Goal: Book appointment/travel/reservation

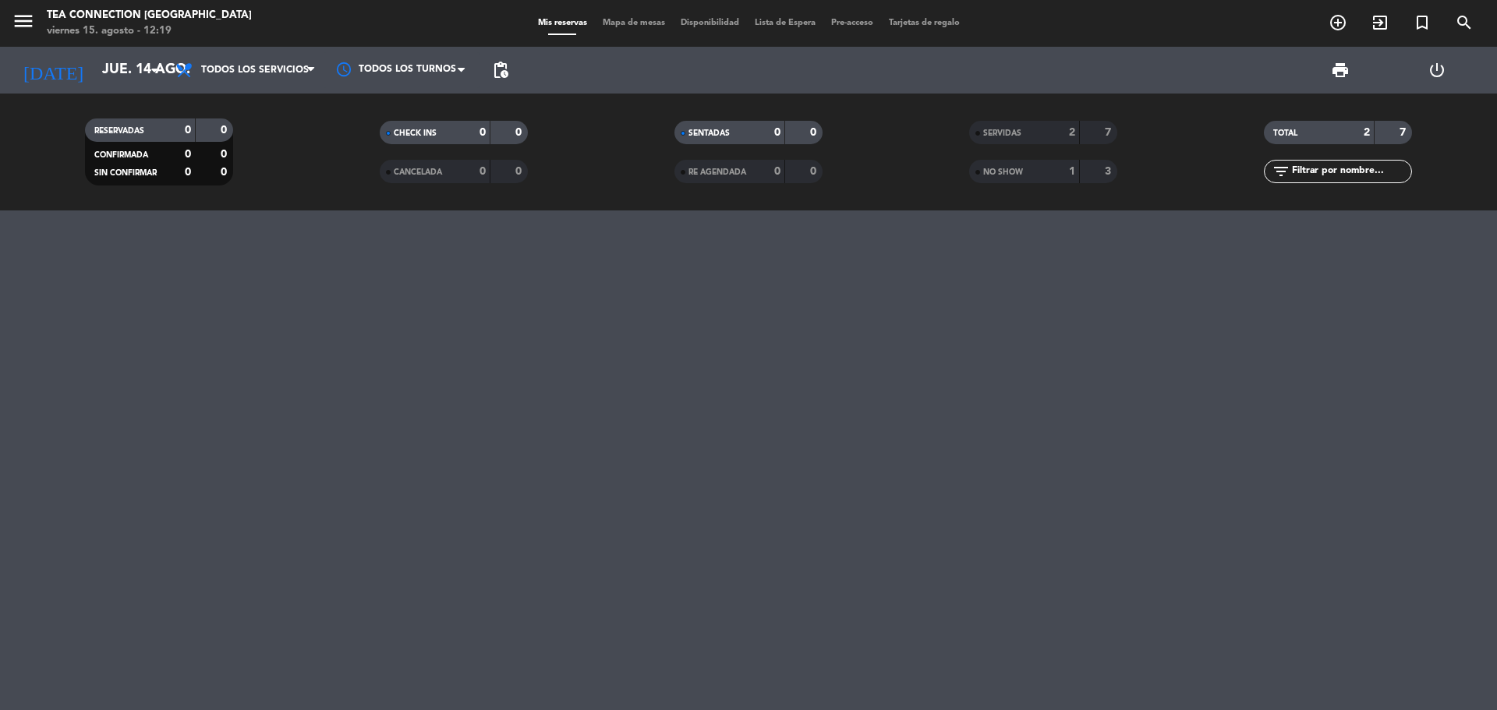
click at [223, 383] on div at bounding box center [748, 460] width 1497 height 500
click at [157, 77] on icon "arrow_drop_down" at bounding box center [154, 70] width 19 height 19
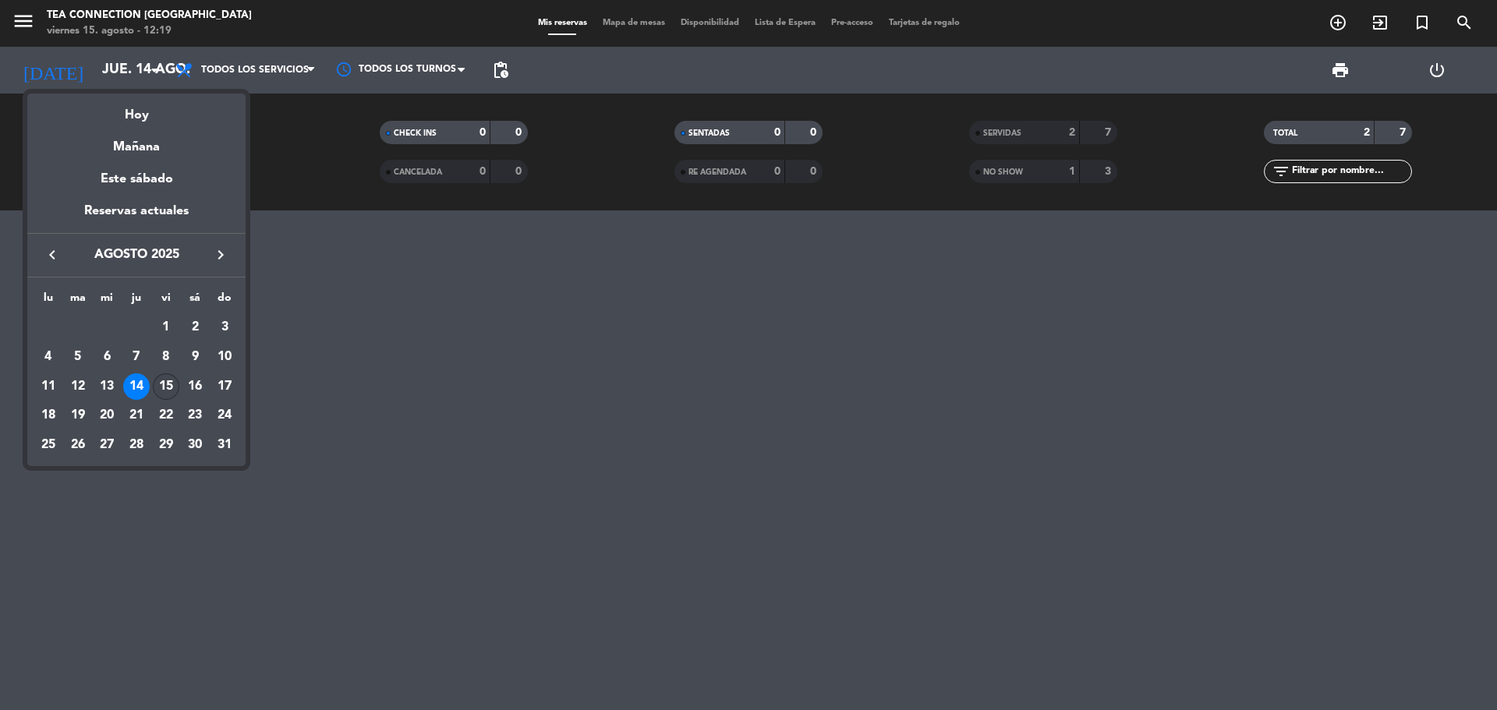
click at [157, 385] on div "15" at bounding box center [166, 386] width 27 height 27
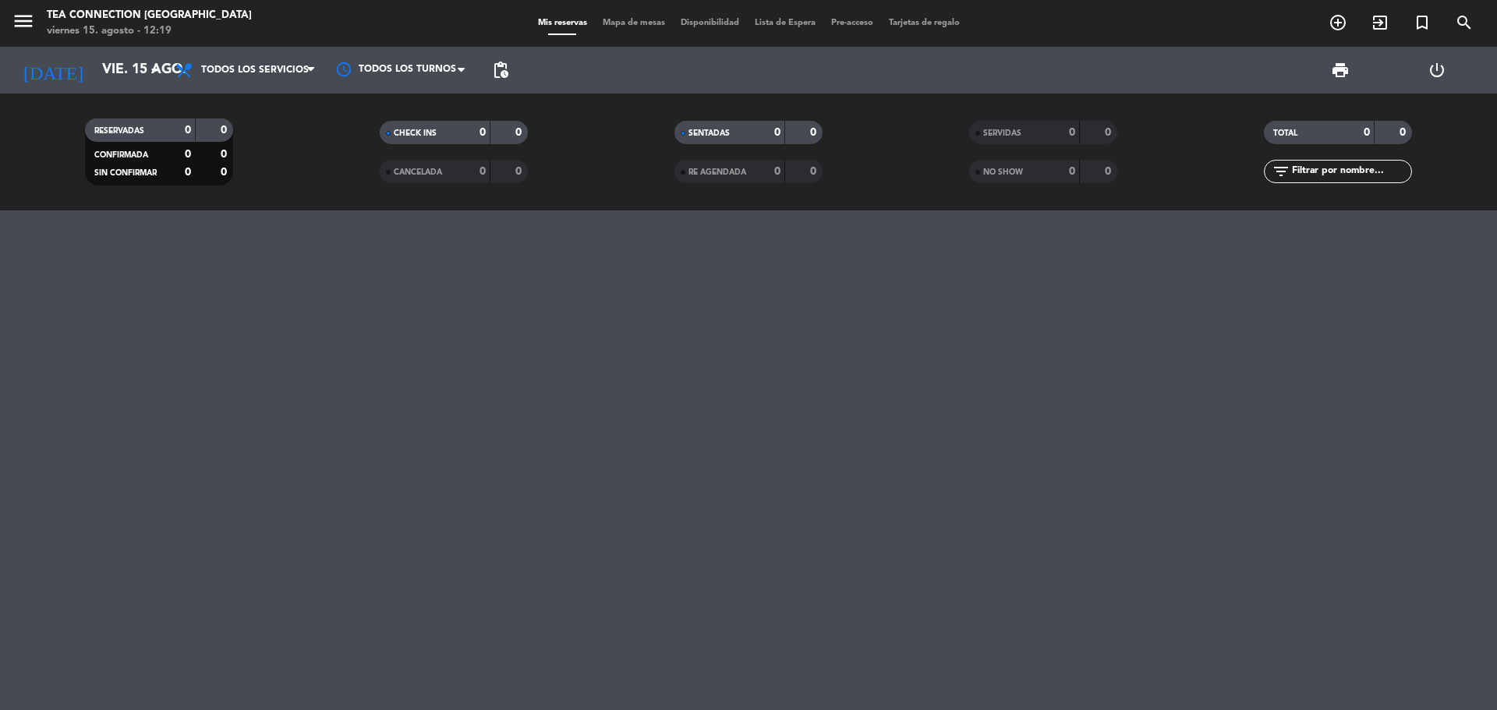
drag, startPoint x: 286, startPoint y: 515, endPoint x: 287, endPoint y: 497, distance: 17.9
click at [287, 510] on div at bounding box center [748, 460] width 1497 height 500
click at [278, 58] on span "Todos los servicios" at bounding box center [246, 70] width 156 height 34
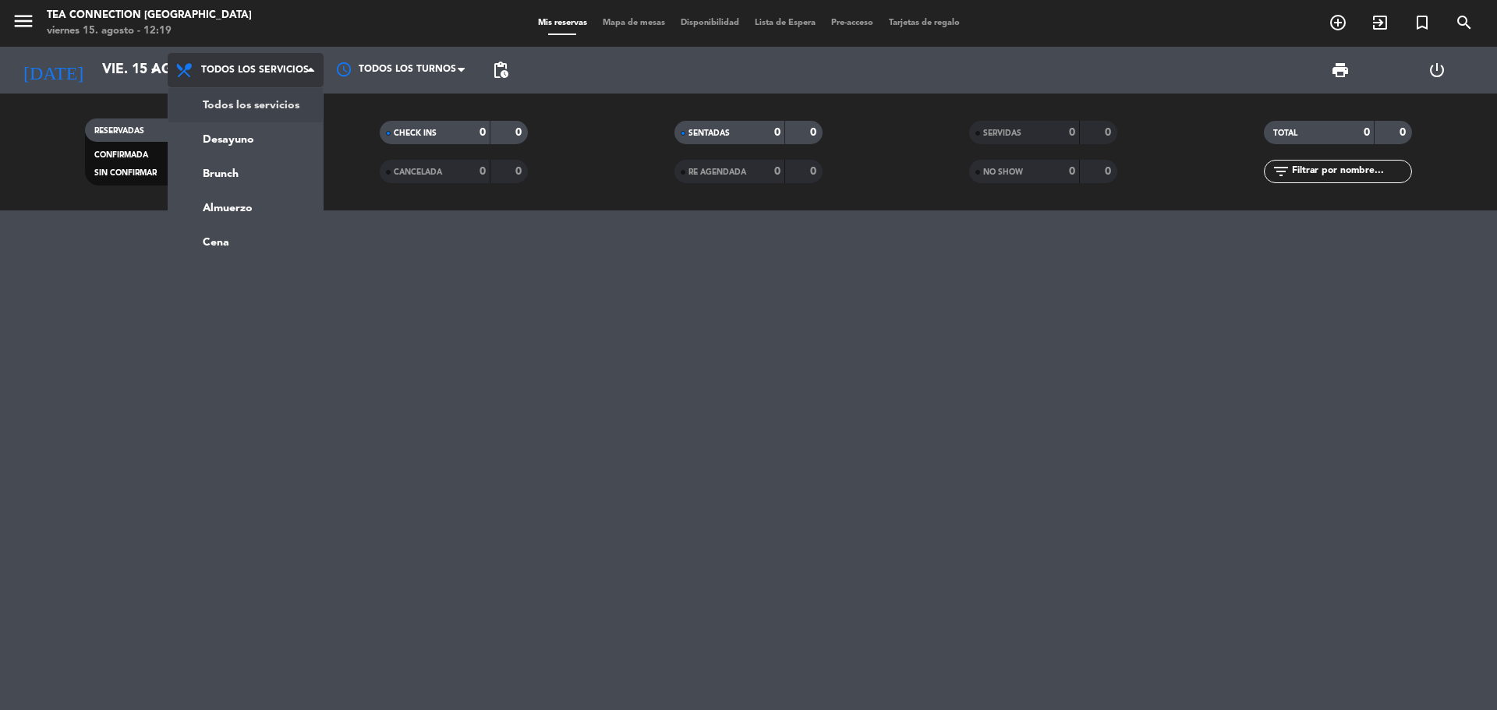
click at [234, 97] on div "menu Tea Connection [GEOGRAPHIC_DATA] [DATE] 15. agosto - 12:19 Mis reservas Ma…" at bounding box center [748, 105] width 1497 height 210
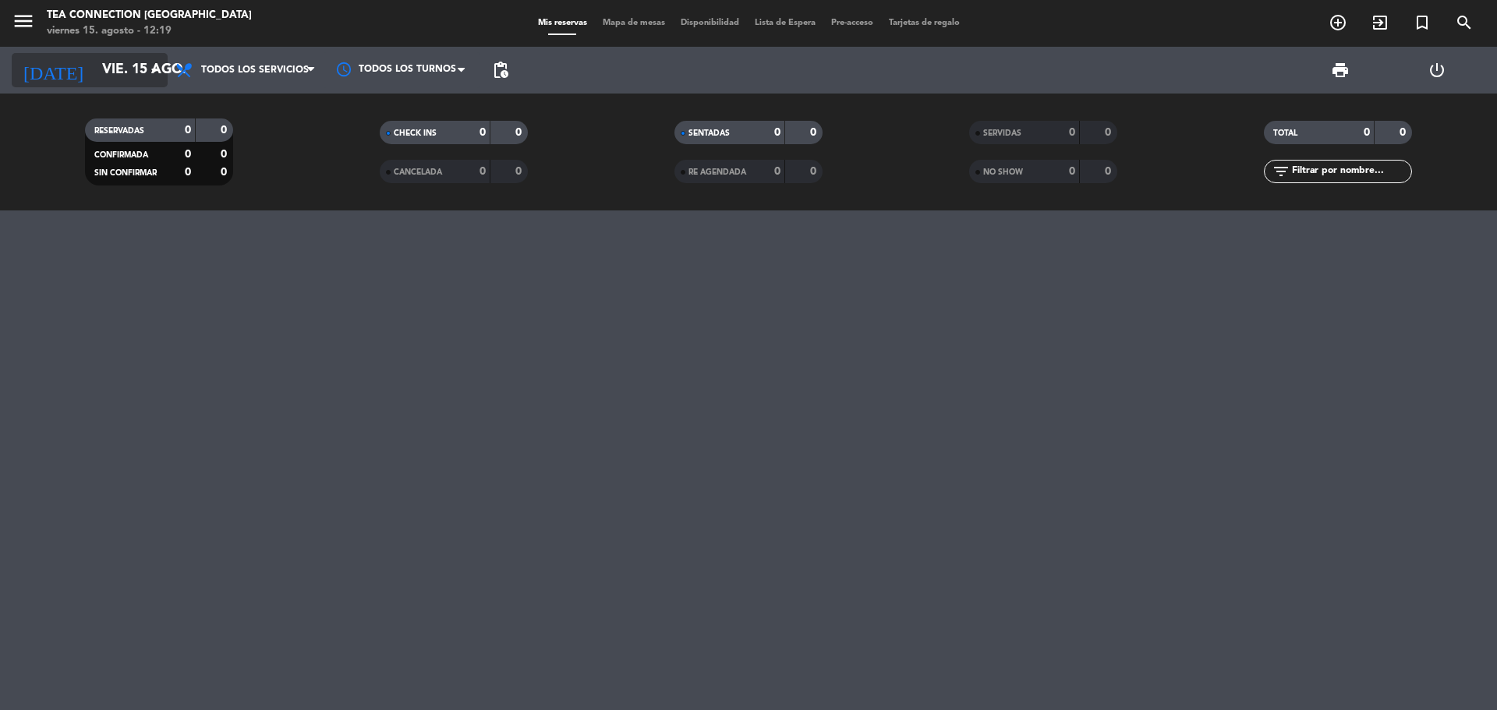
click at [98, 68] on input "vie. 15 ago." at bounding box center [184, 70] width 181 height 31
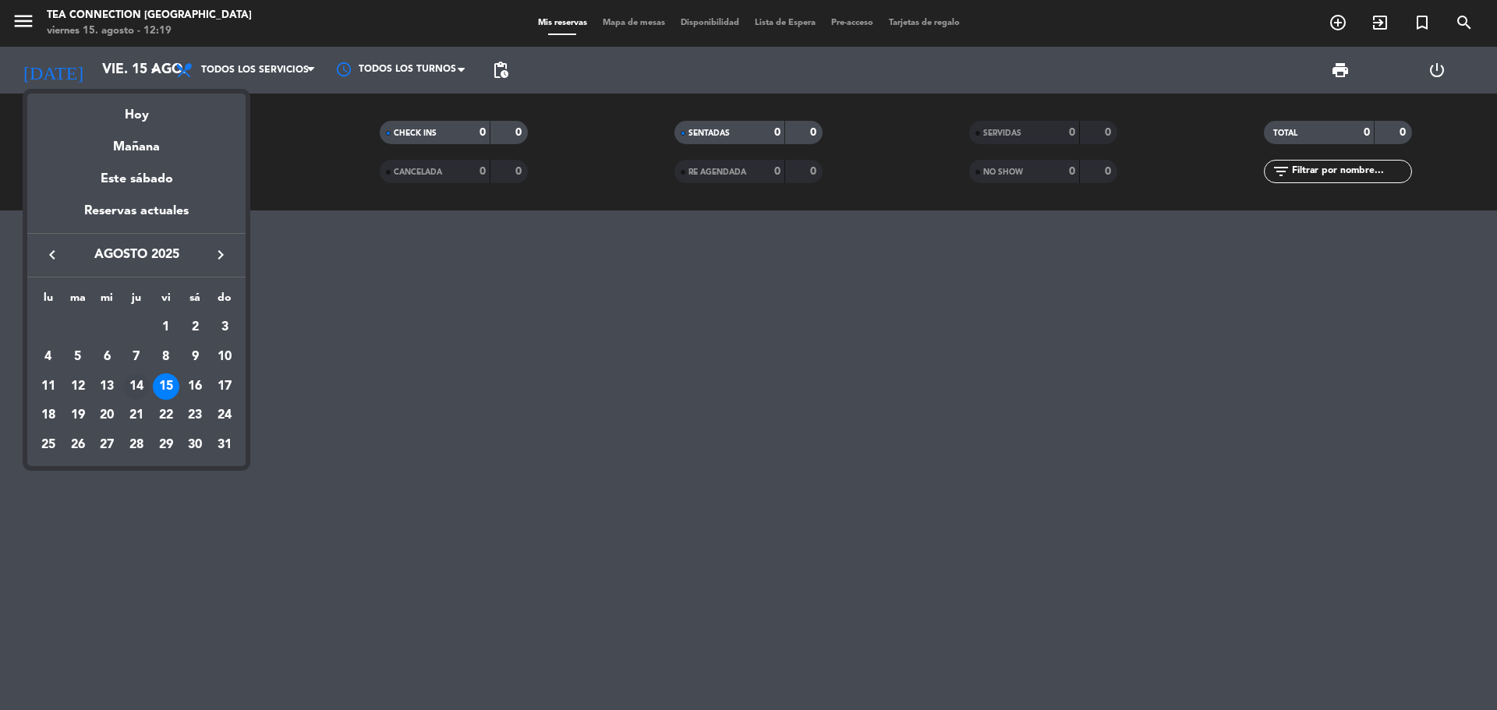
click at [126, 383] on div "14" at bounding box center [136, 386] width 27 height 27
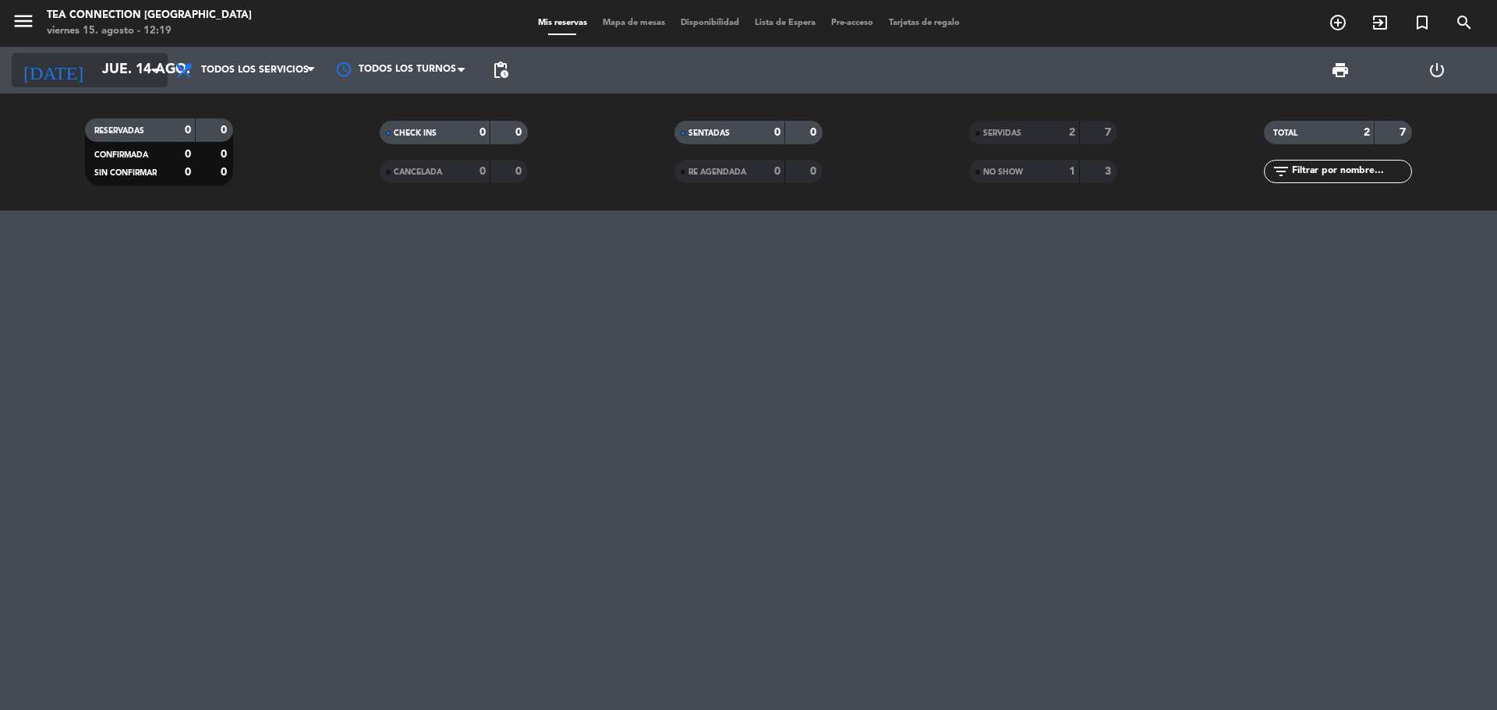
click at [152, 73] on icon "arrow_drop_down" at bounding box center [154, 70] width 19 height 19
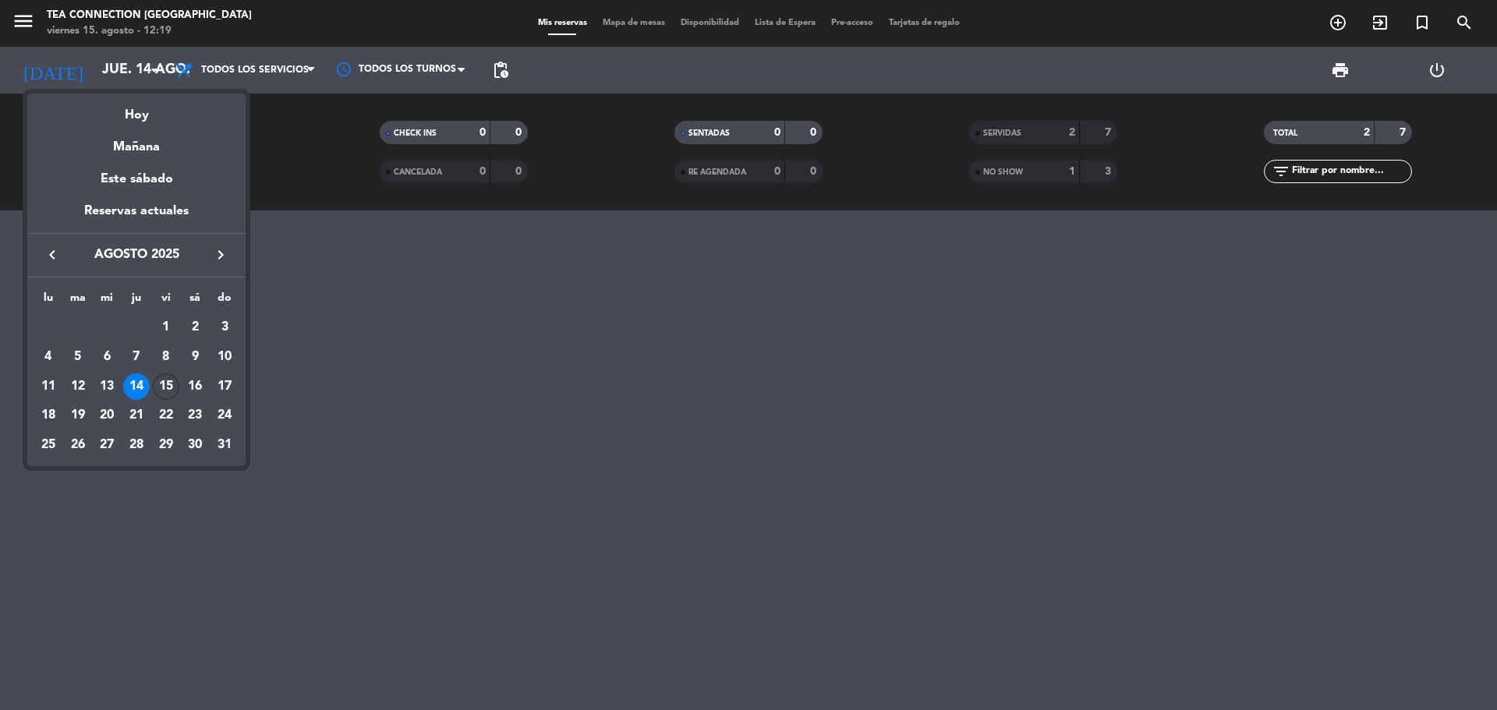
click at [165, 395] on div "15" at bounding box center [166, 386] width 27 height 27
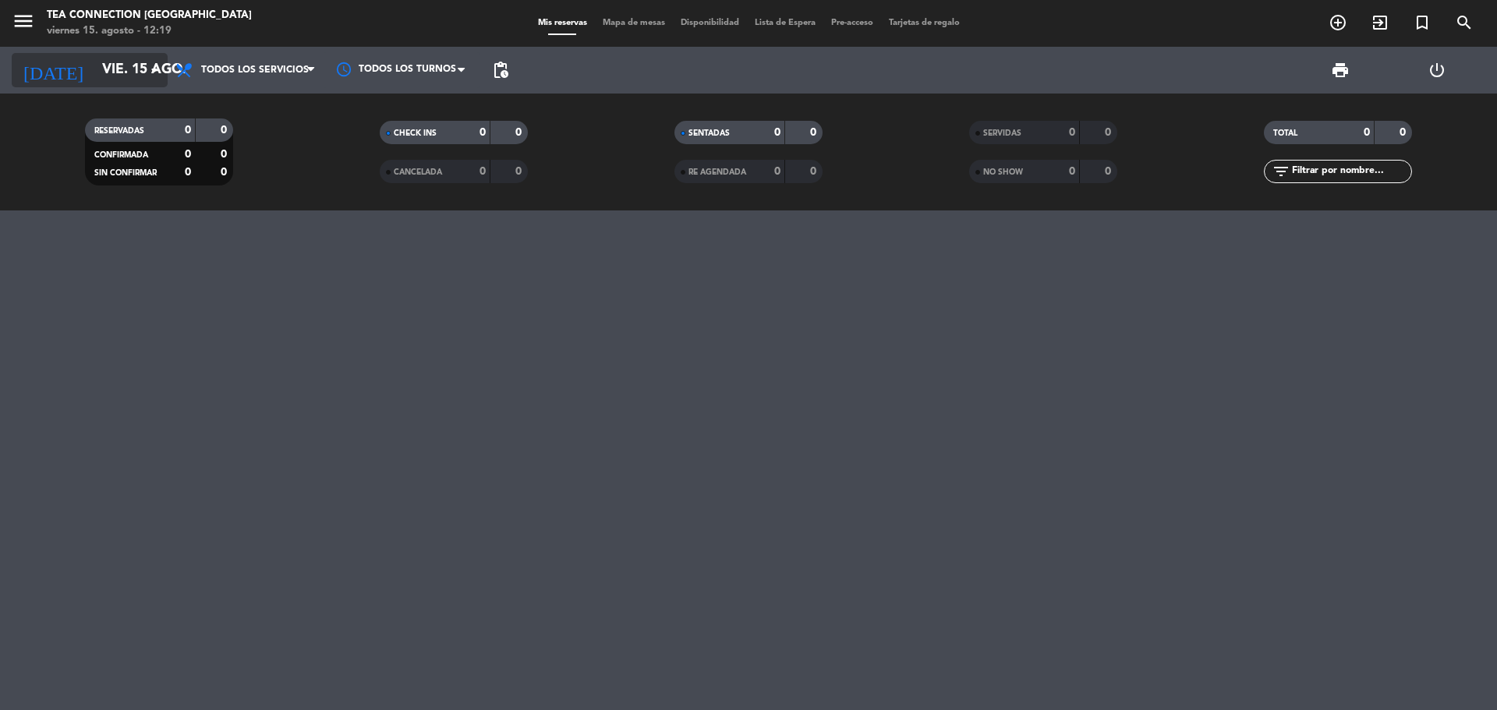
click at [118, 72] on input "vie. 15 ago." at bounding box center [184, 70] width 181 height 31
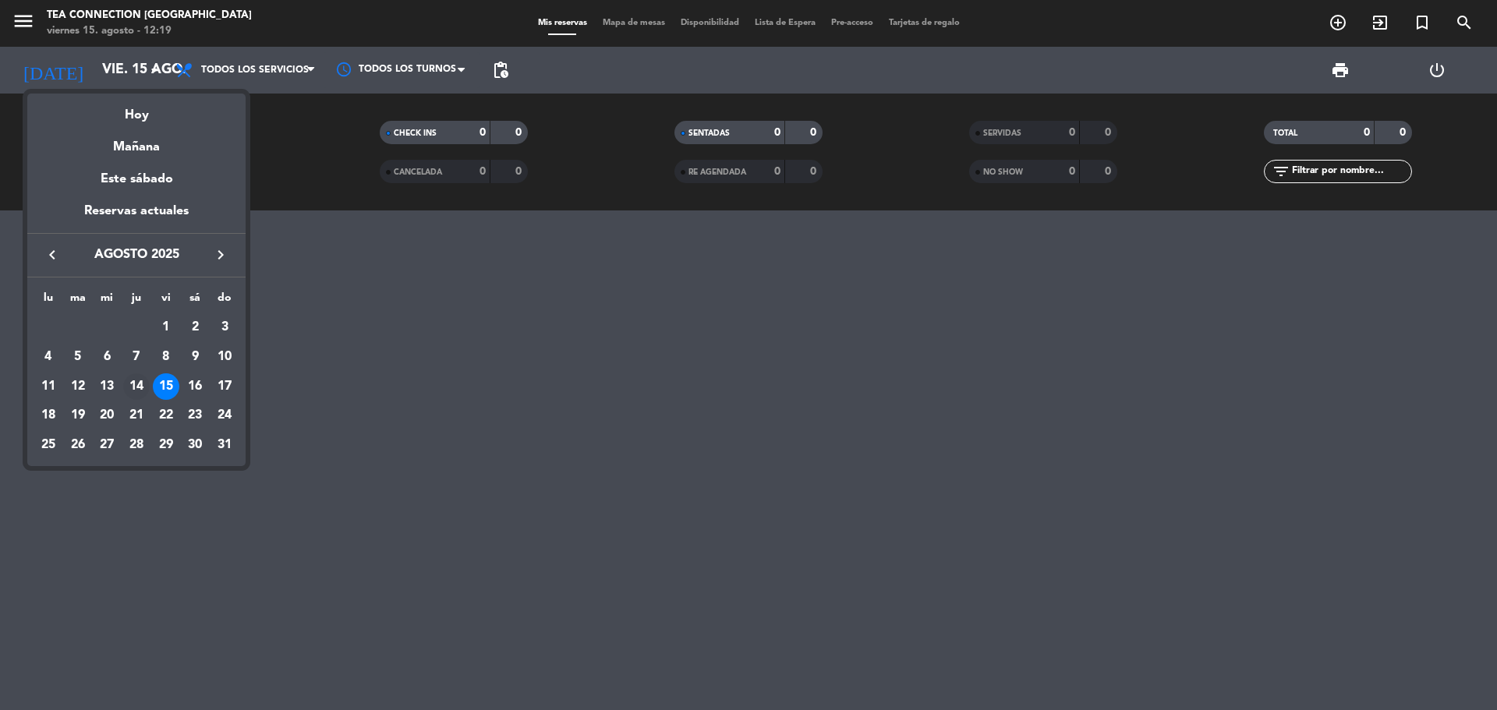
click at [147, 376] on td "14" at bounding box center [137, 387] width 30 height 30
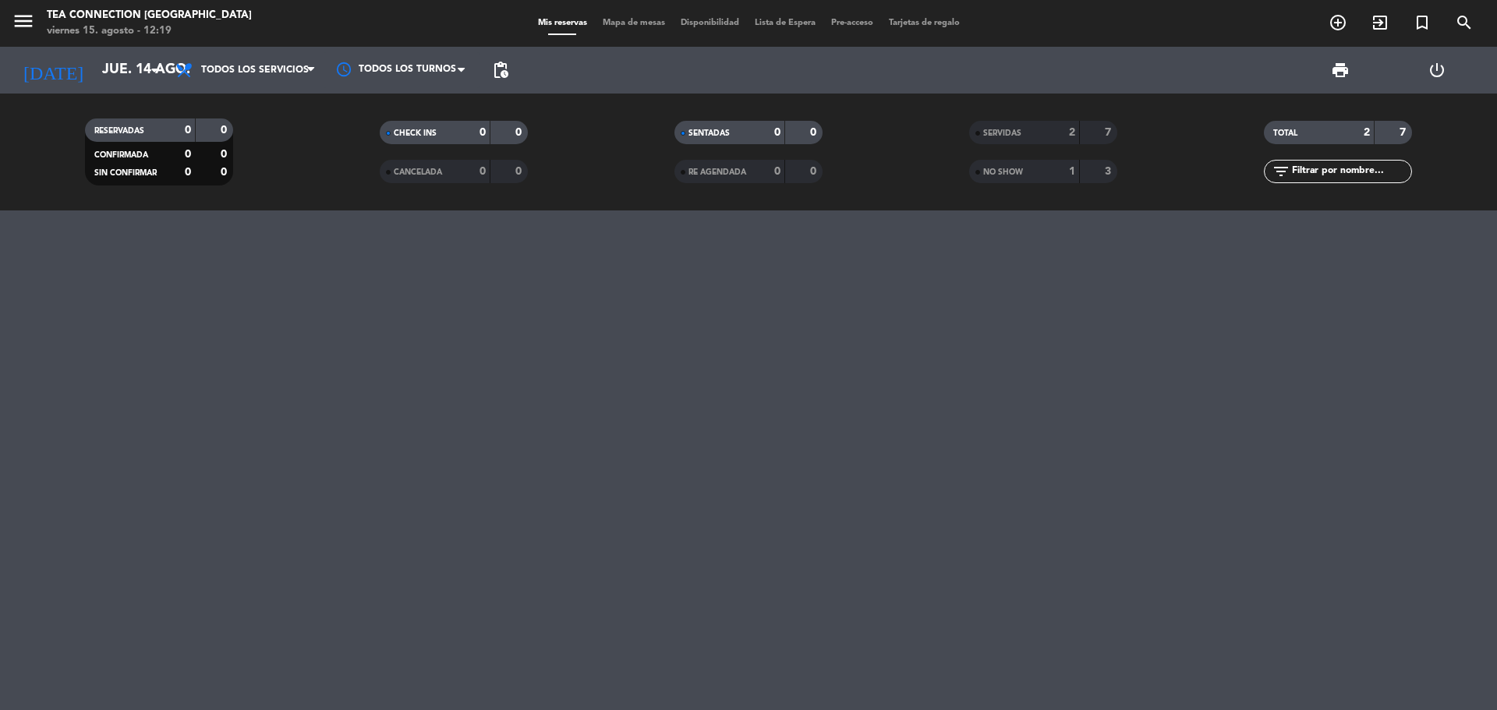
click at [111, 26] on div "viernes 15. agosto - 12:19" at bounding box center [149, 31] width 205 height 16
click at [152, 67] on icon "arrow_drop_down" at bounding box center [154, 70] width 19 height 19
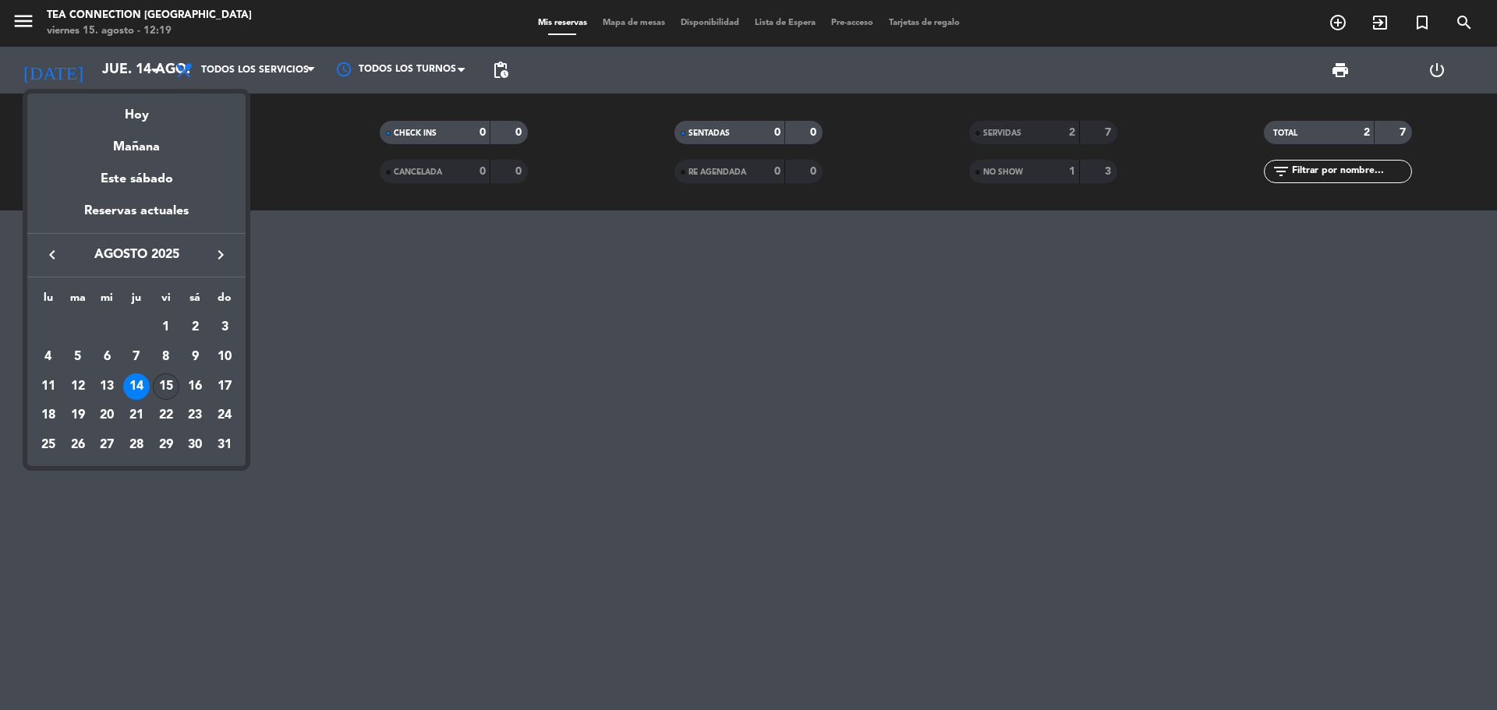
click at [165, 375] on div "15" at bounding box center [166, 386] width 27 height 27
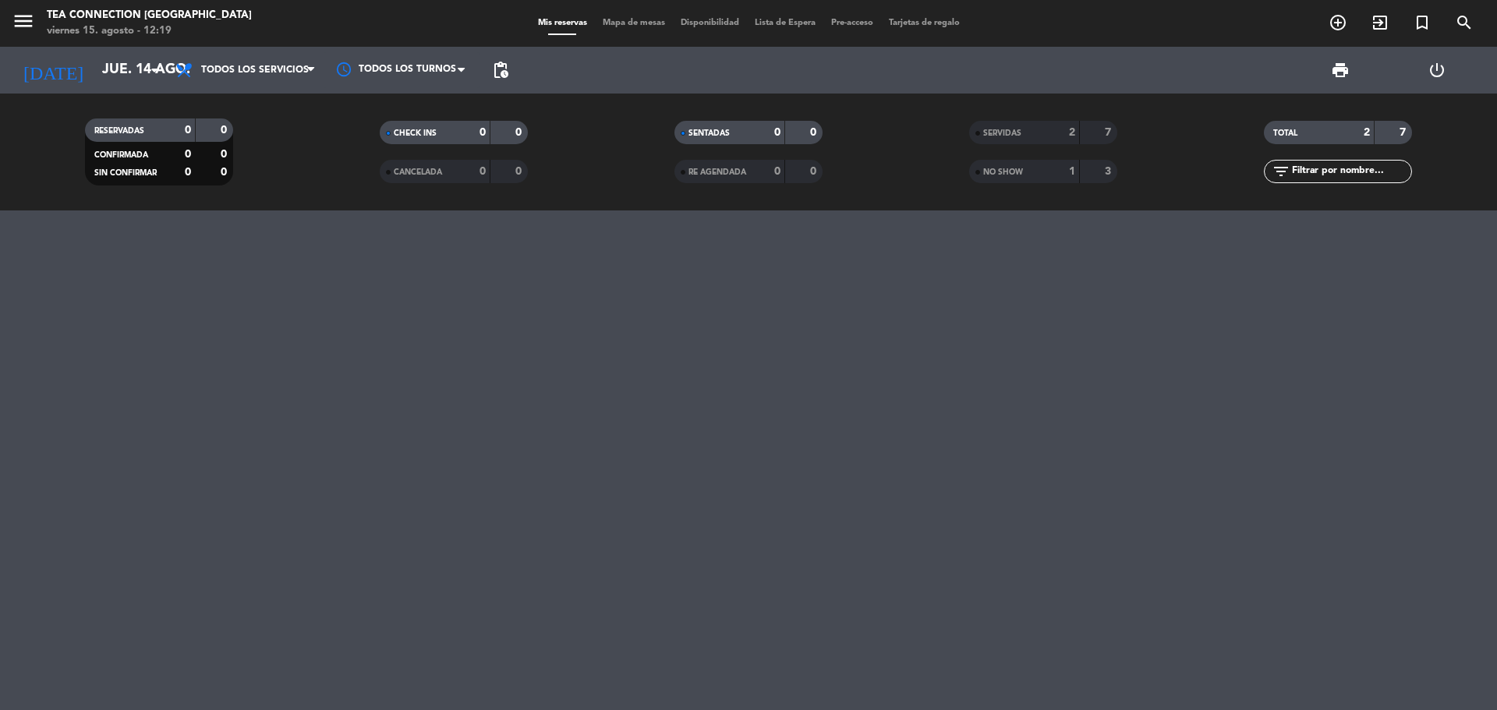
type input "vie. 15 ago."
